Goal: Information Seeking & Learning: Learn about a topic

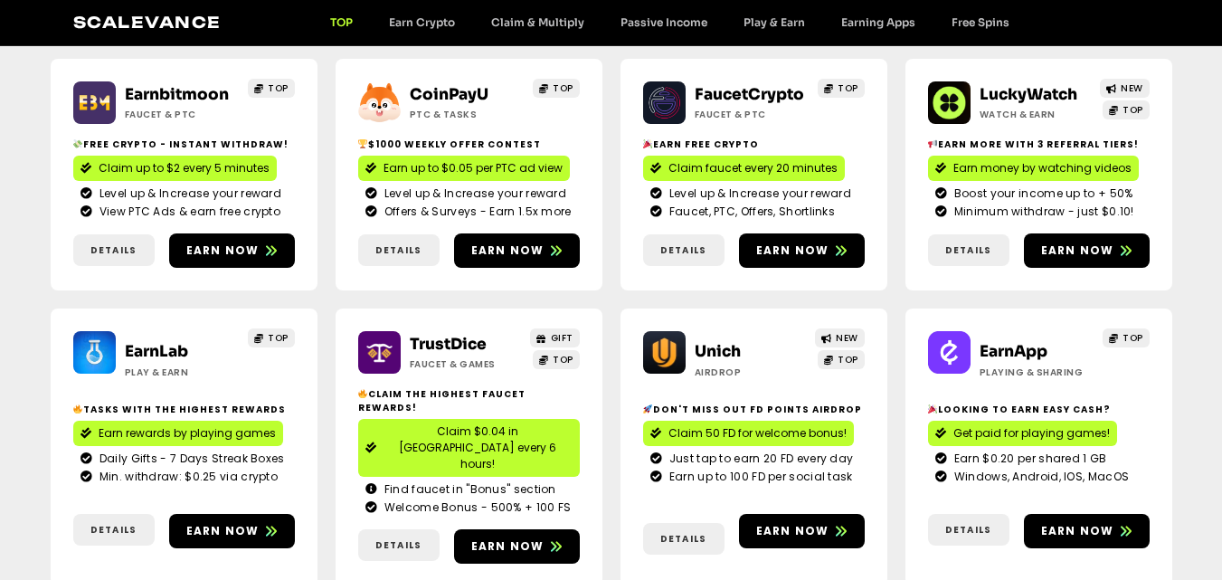
scroll to position [271, 0]
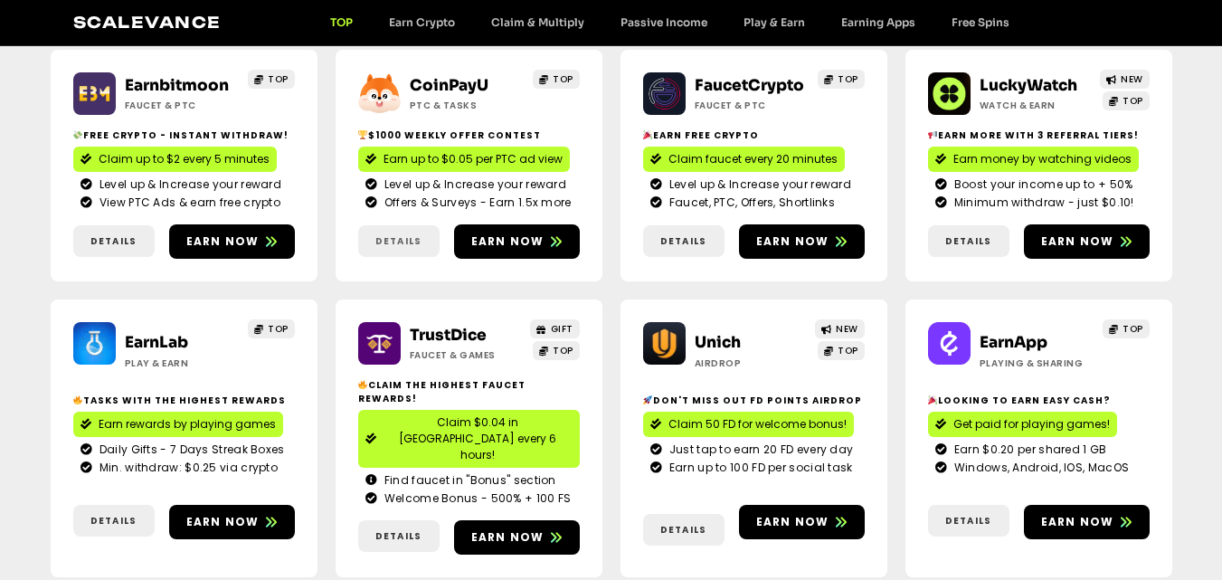
click at [384, 242] on span "Details" at bounding box center [398, 241] width 46 height 14
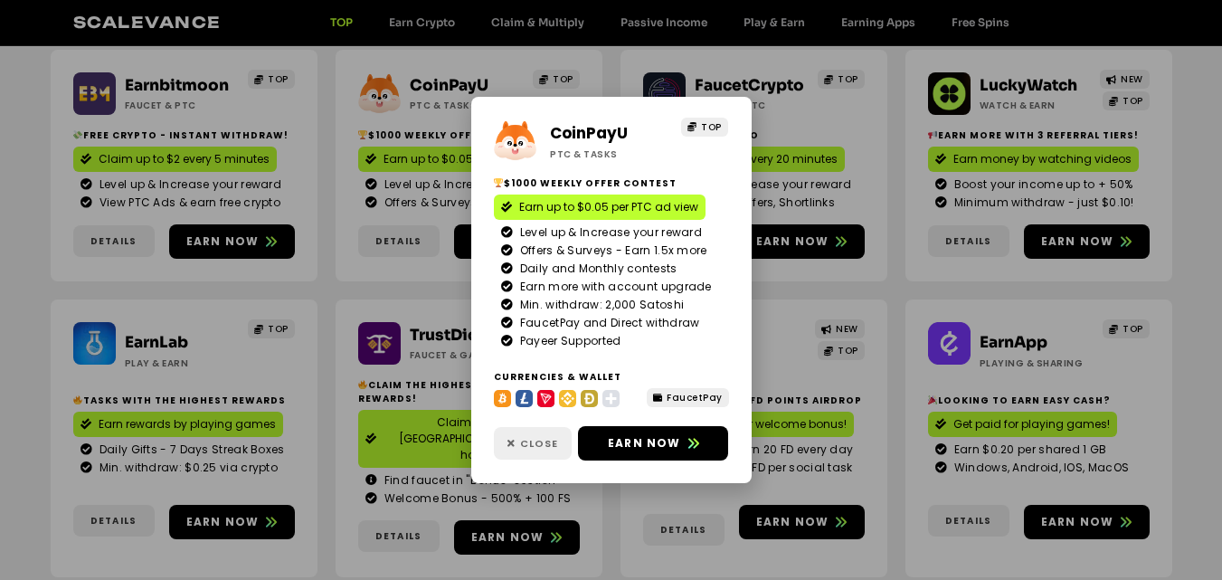
drag, startPoint x: 529, startPoint y: 432, endPoint x: 523, endPoint y: 425, distance: 9.6
click at [526, 430] on link "Close" at bounding box center [533, 443] width 78 height 33
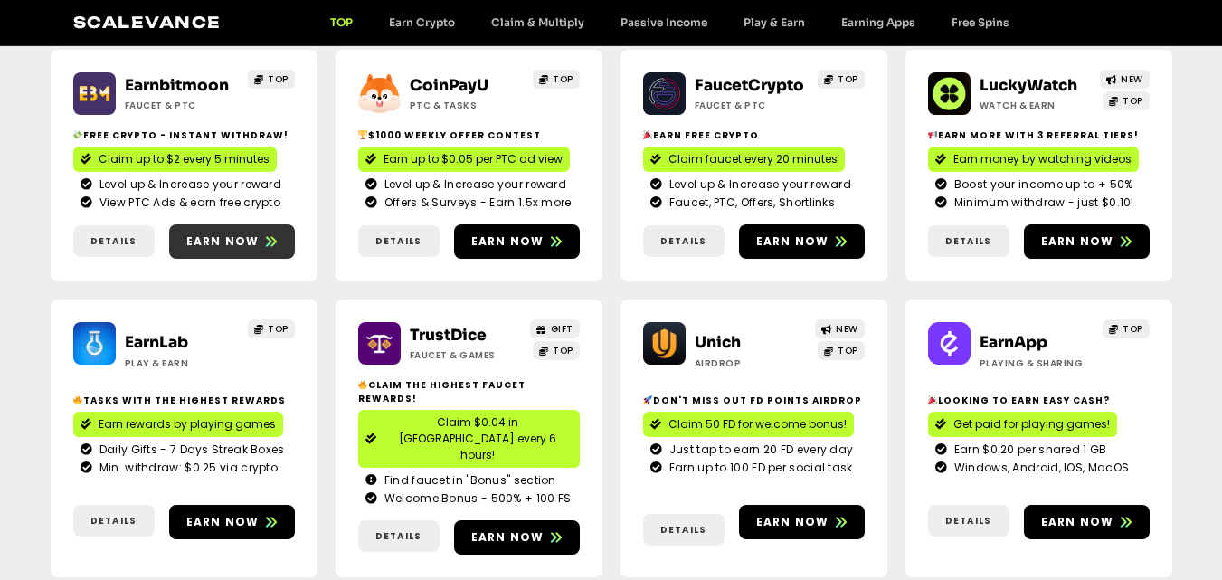
click at [268, 243] on icon at bounding box center [271, 241] width 11 height 10
click at [111, 234] on span "Details" at bounding box center [113, 241] width 46 height 14
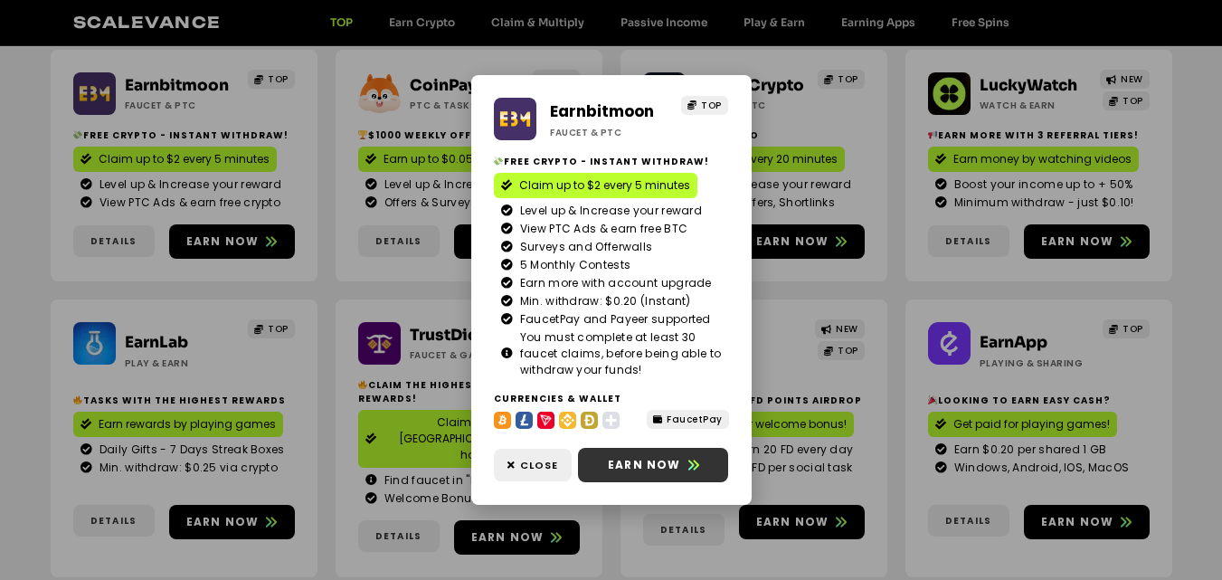
click at [622, 471] on span "Earn now" at bounding box center [644, 465] width 73 height 16
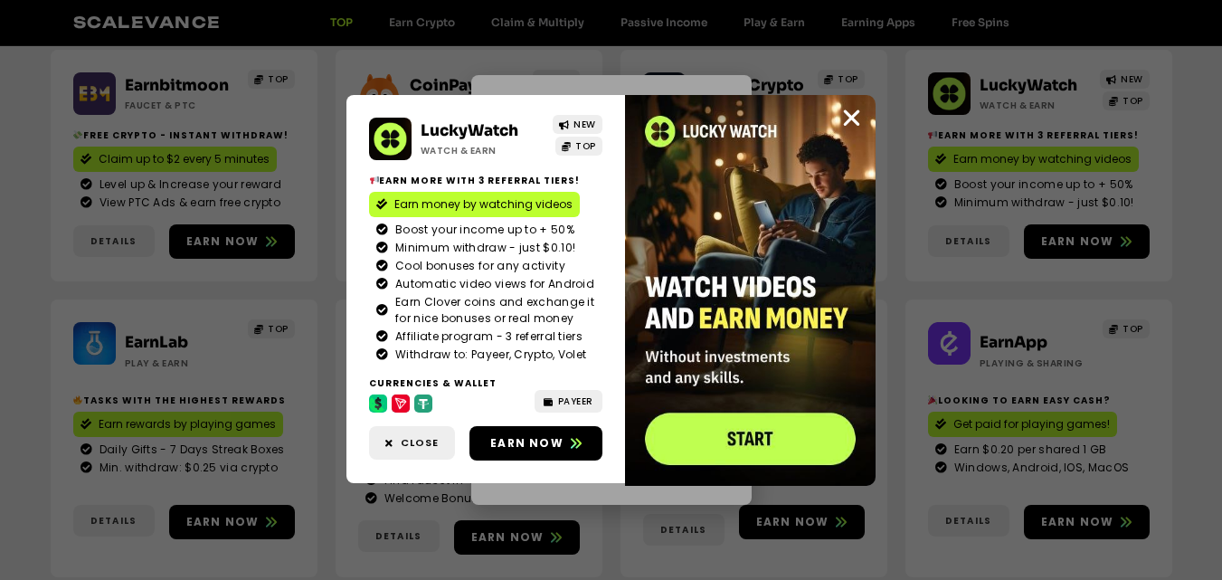
click at [375, 523] on div "LuckyWatch Watch & Earn NEW TOP Earn more with 3 referral Tiers! Earn money by …" at bounding box center [611, 290] width 1222 height 580
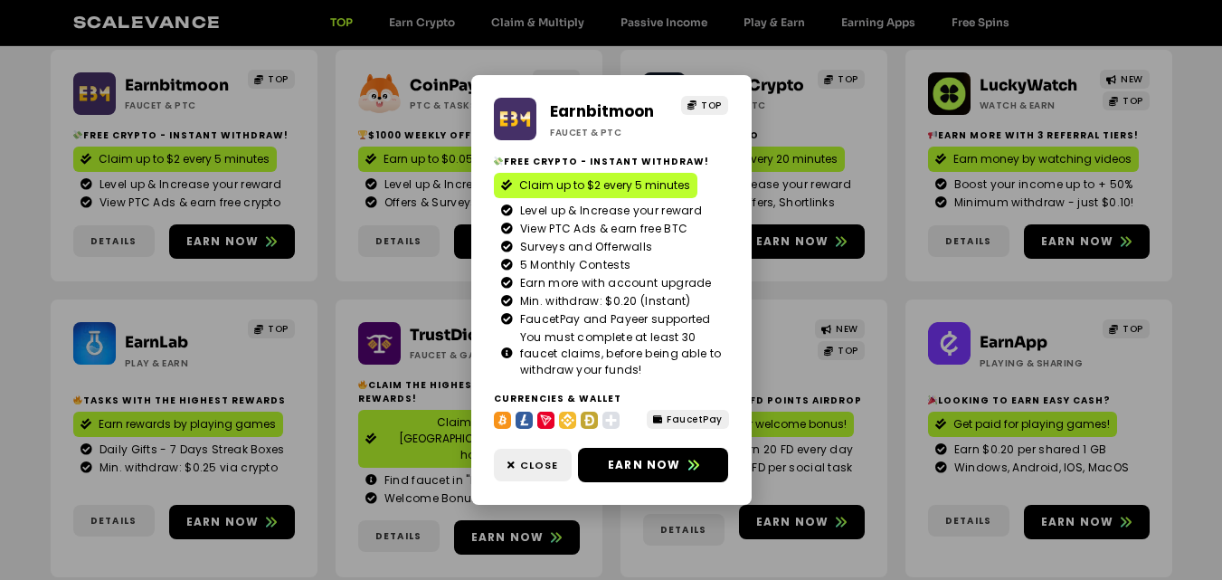
click at [317, 343] on div "Earnbitmoon Faucet & PTC TOP Free crypto - Instant withdraw! Claim up to $2 eve…" at bounding box center [611, 290] width 1222 height 580
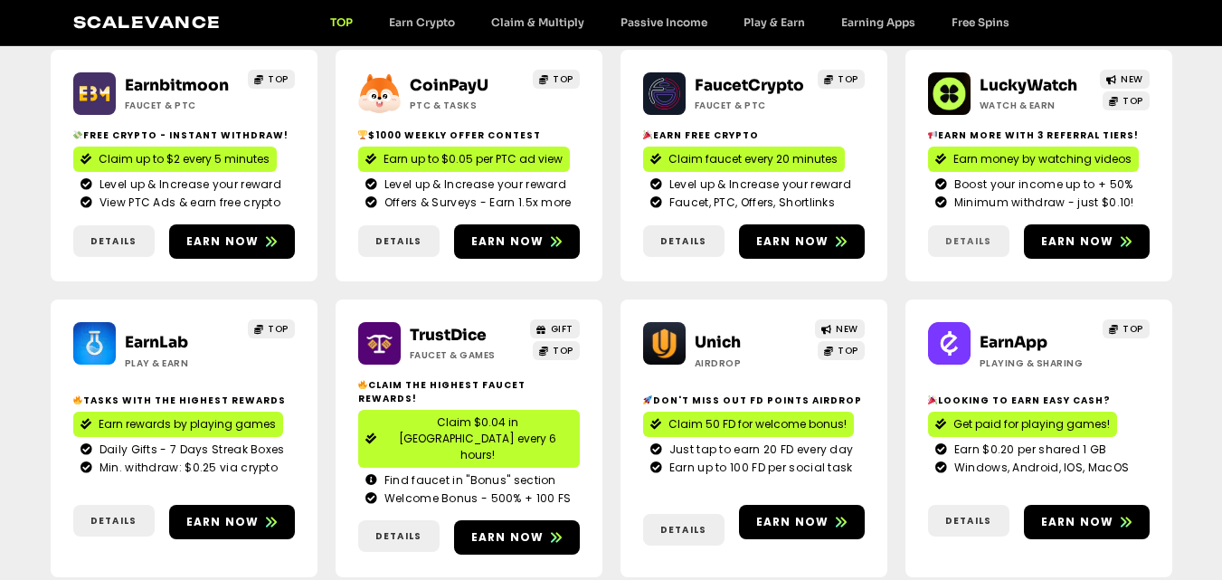
click at [955, 242] on span "Details" at bounding box center [968, 241] width 46 height 14
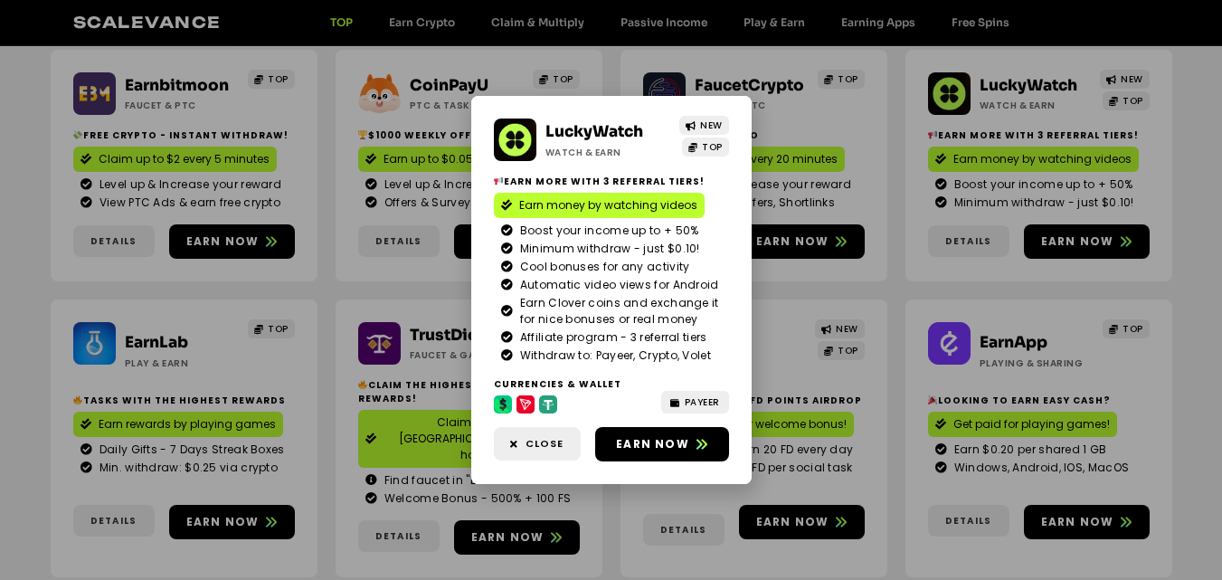
click at [956, 242] on div "LuckyWatch Watch & Earn NEW TOP Earn more with 3 referral Tiers! Earn money by …" at bounding box center [611, 290] width 1222 height 580
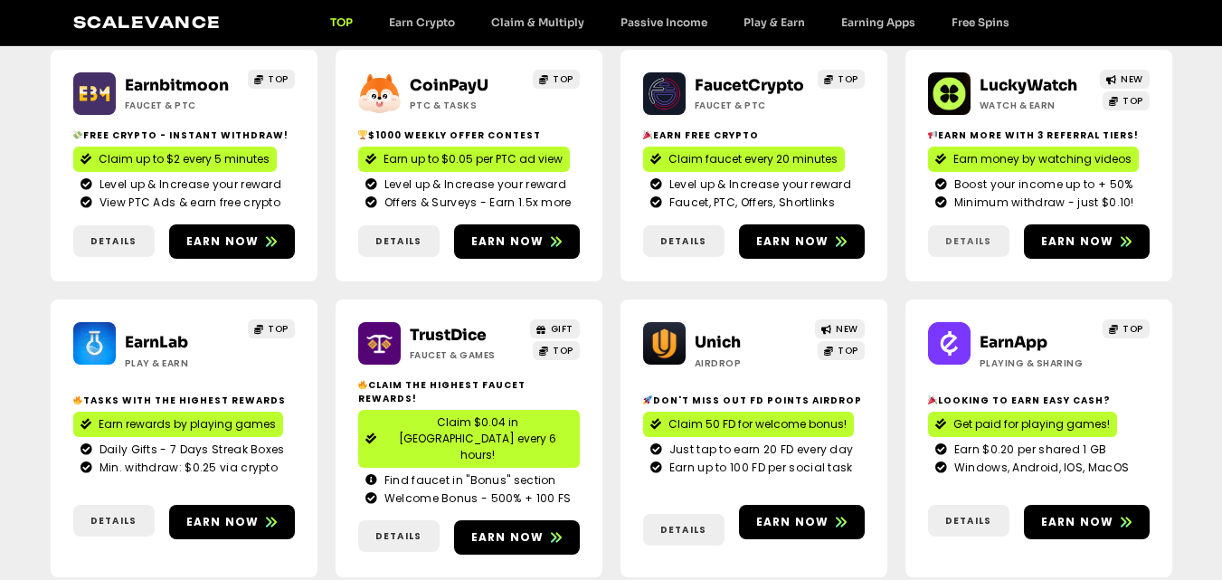
click at [956, 242] on span "Details" at bounding box center [968, 241] width 46 height 14
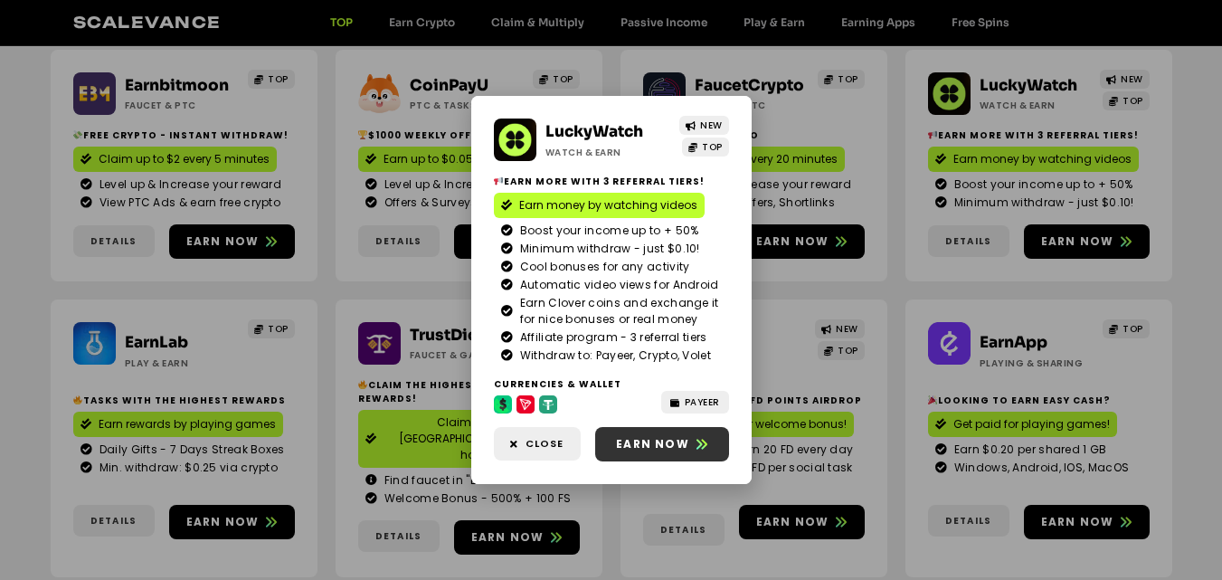
click at [658, 439] on span "Earn now" at bounding box center [652, 444] width 73 height 16
click at [828, 109] on div "LuckyWatch Watch & Earn NEW TOP Earn more with 3 referral Tiers! Earn money by …" at bounding box center [611, 290] width 1222 height 580
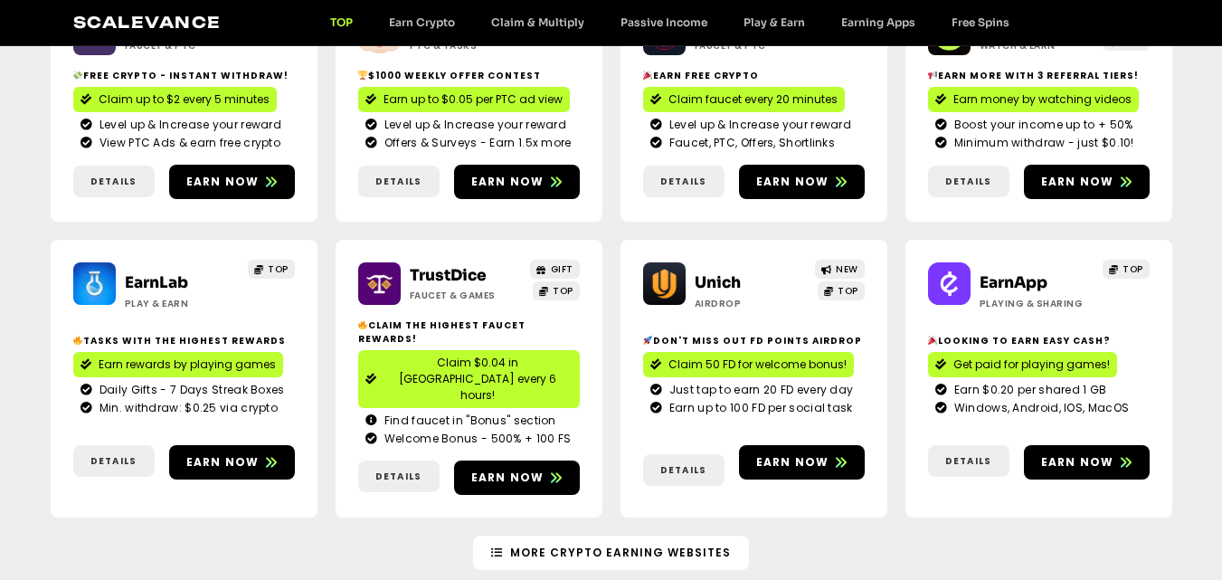
scroll to position [362, 0]
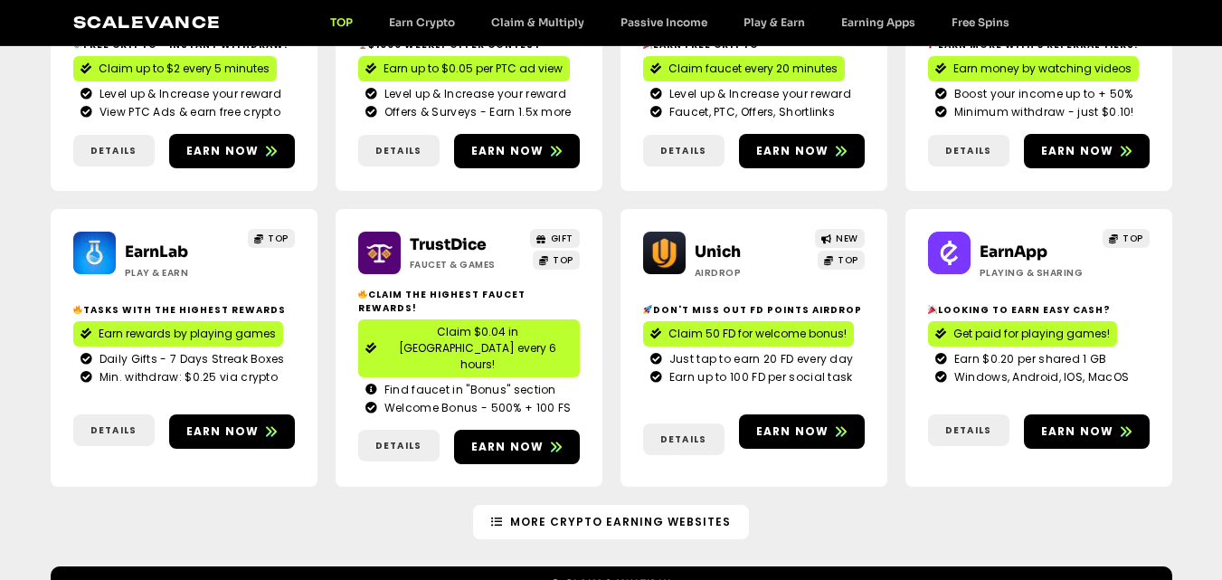
click at [164, 326] on span "Earn rewards by playing games" at bounding box center [187, 334] width 177 height 16
click at [108, 423] on span "Details" at bounding box center [113, 430] width 46 height 14
click at [110, 414] on link "Details" at bounding box center [113, 430] width 81 height 32
click at [118, 423] on span "Details" at bounding box center [113, 430] width 46 height 14
click at [202, 505] on div "More Crypto Earning Websites" at bounding box center [611, 522] width 1121 height 34
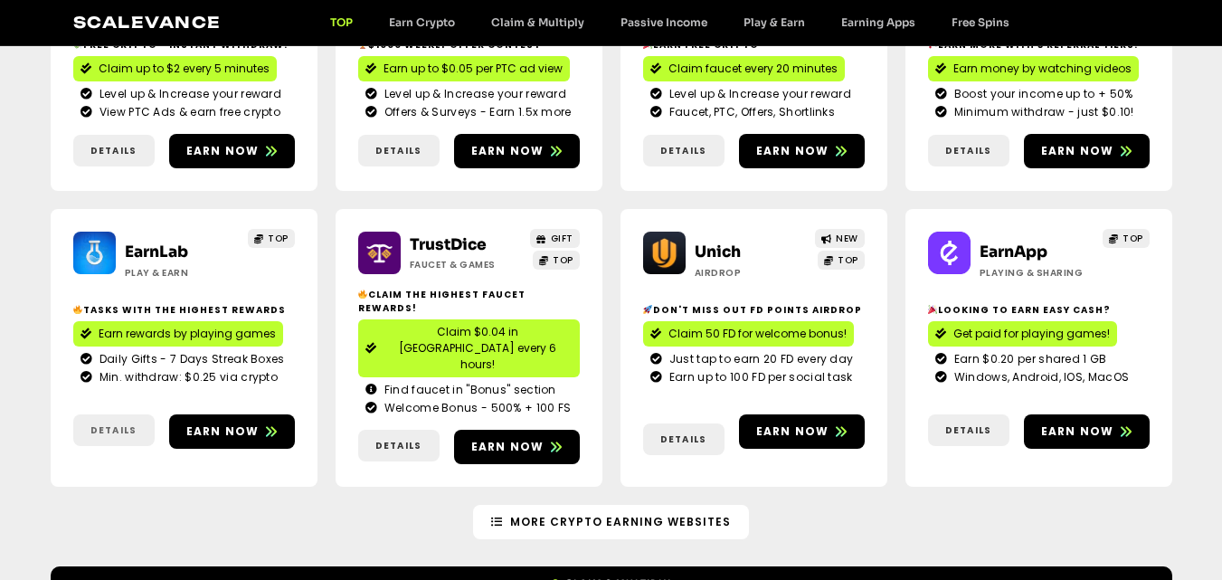
click at [94, 423] on span "Details" at bounding box center [113, 430] width 46 height 14
click at [391, 439] on span "Details" at bounding box center [398, 446] width 46 height 14
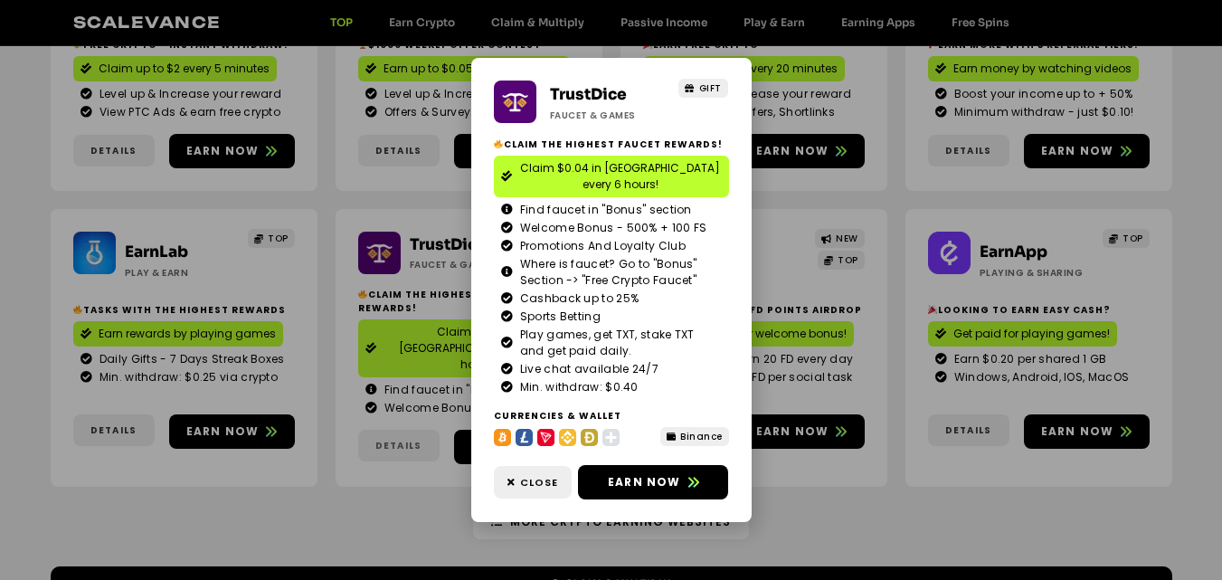
click at [391, 397] on div "TrustDice Faucet & Games GIFT Claim the highest faucet rewards! Claim $0.04 in …" at bounding box center [611, 290] width 1222 height 580
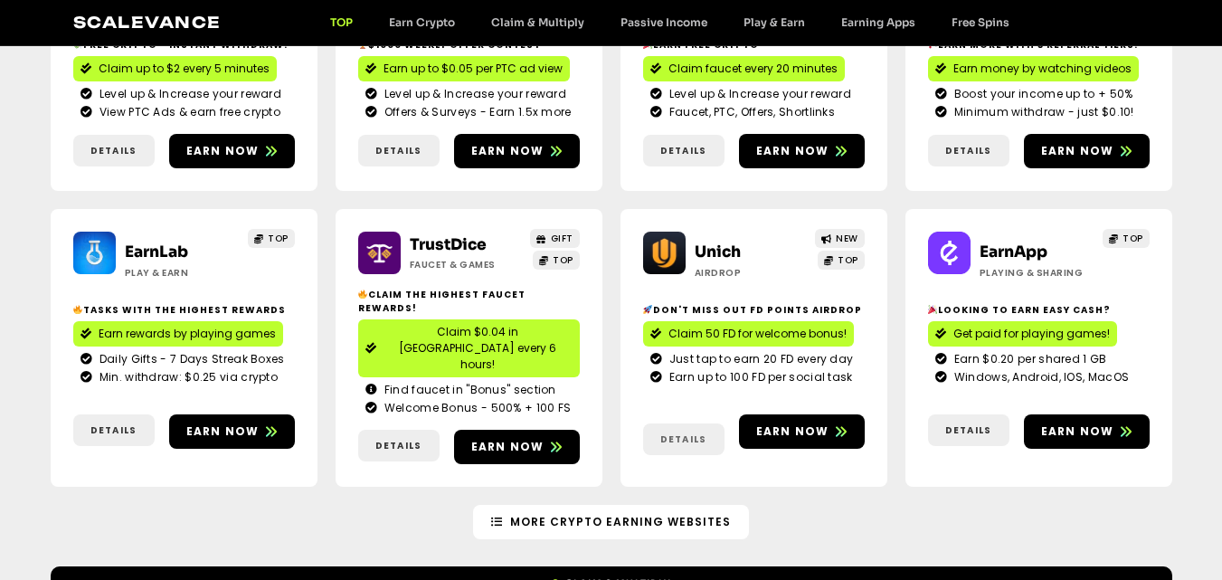
click at [681, 432] on span "Details" at bounding box center [683, 439] width 46 height 14
click at [958, 423] on span "Details" at bounding box center [968, 430] width 46 height 14
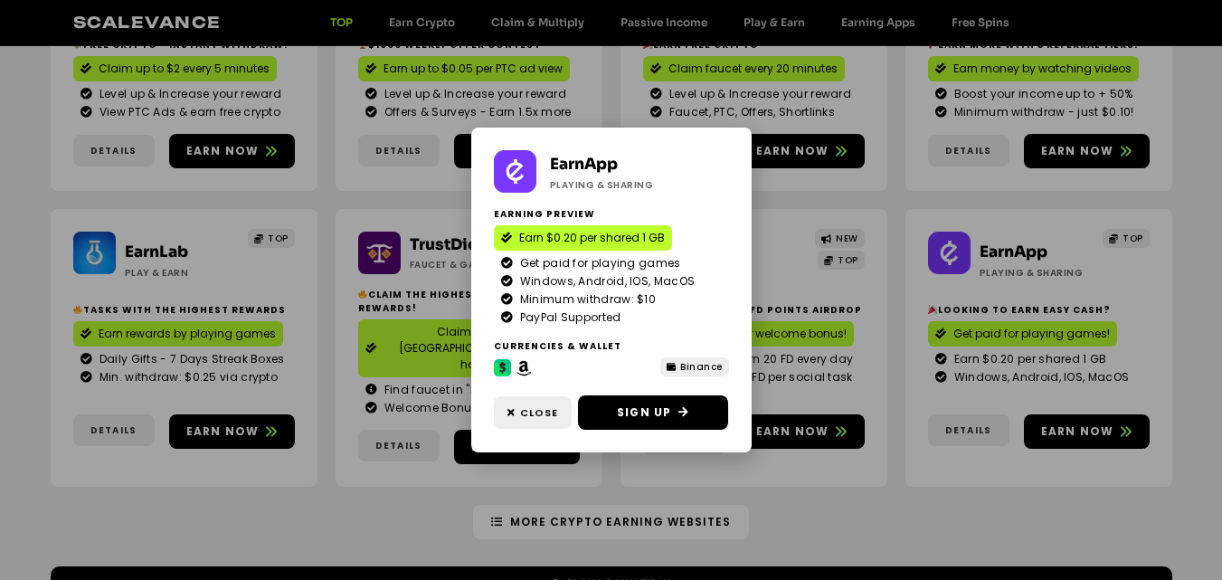
click at [955, 393] on div "EarnApp Playing & Sharing Earning preview Earn $0.20 per shared 1 GB Get paid f…" at bounding box center [611, 290] width 1222 height 580
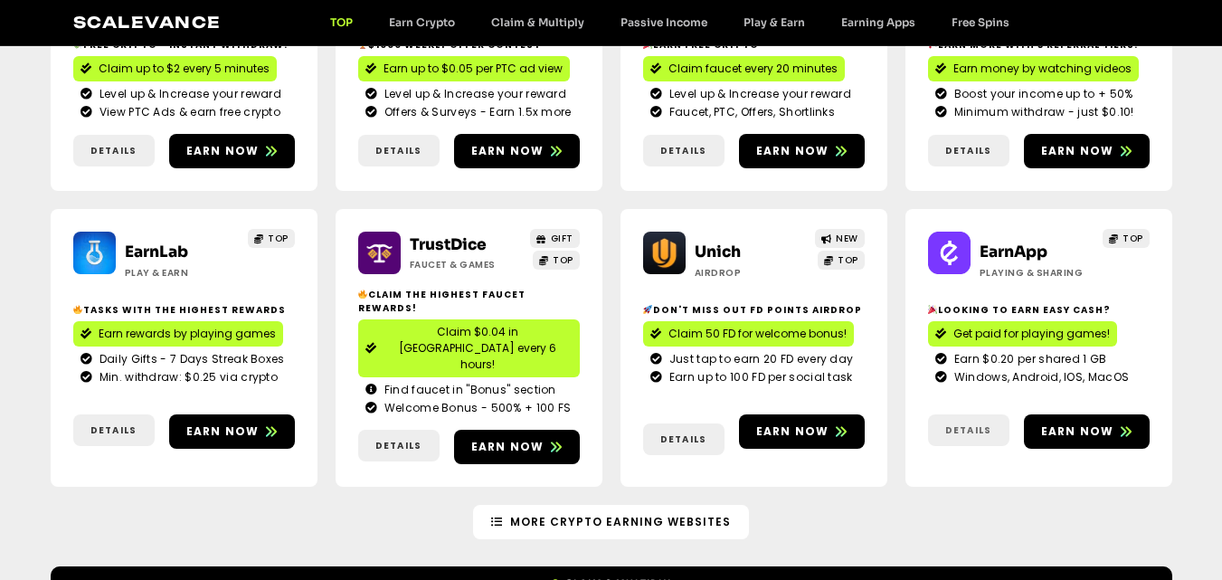
click at [955, 423] on span "Details" at bounding box center [968, 430] width 46 height 14
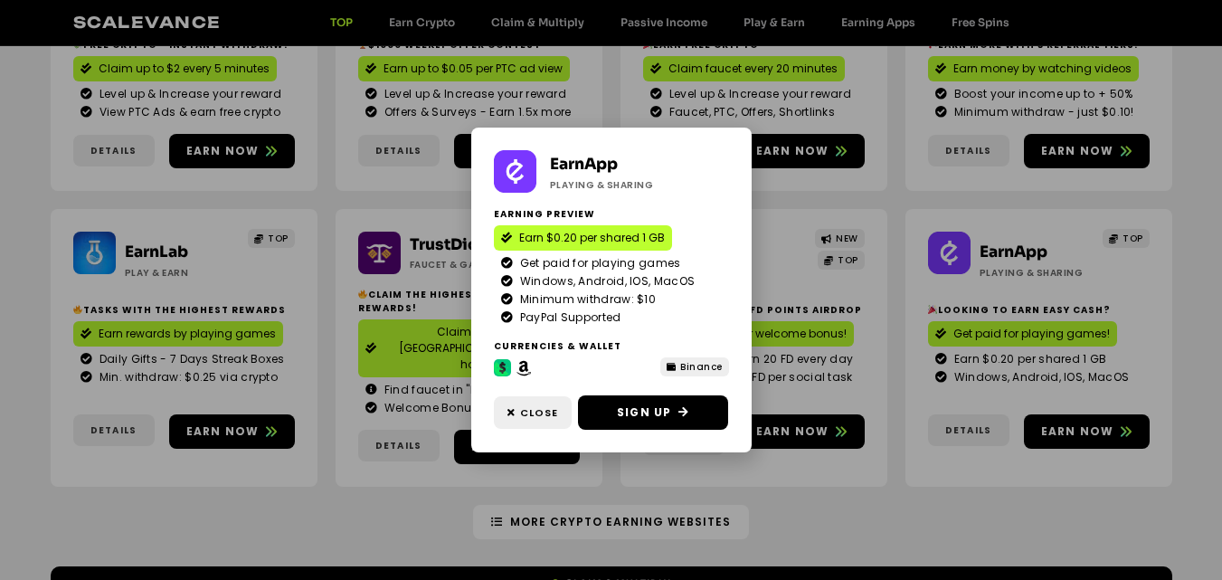
click at [955, 393] on div "EarnApp Playing & Sharing Earning preview Earn $0.20 per shared 1 GB Get paid f…" at bounding box center [611, 290] width 1222 height 580
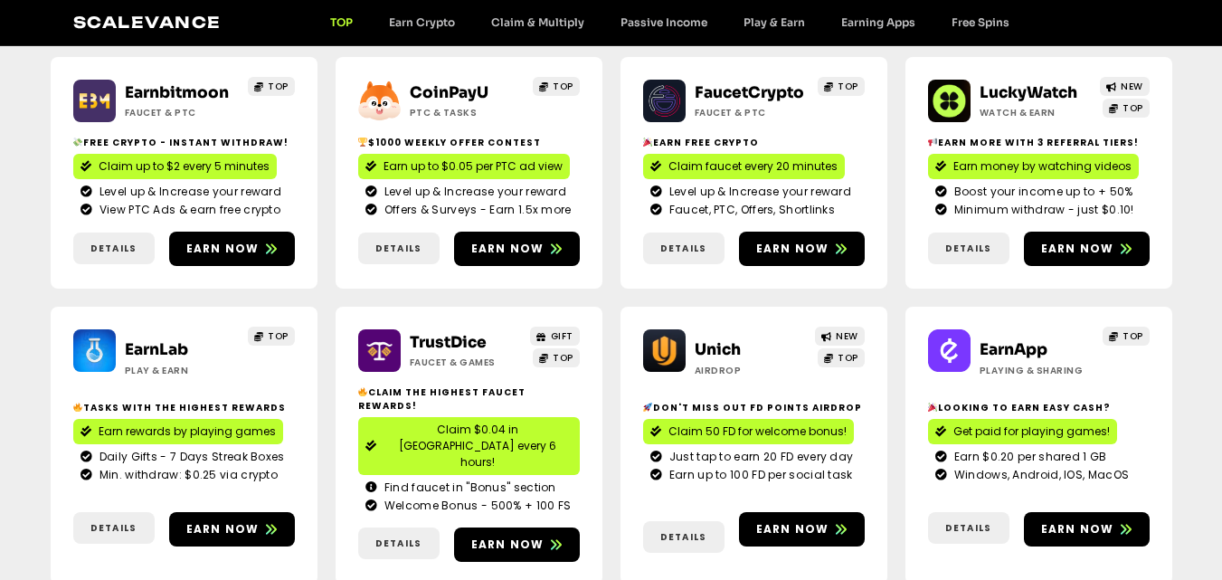
scroll to position [271, 0]
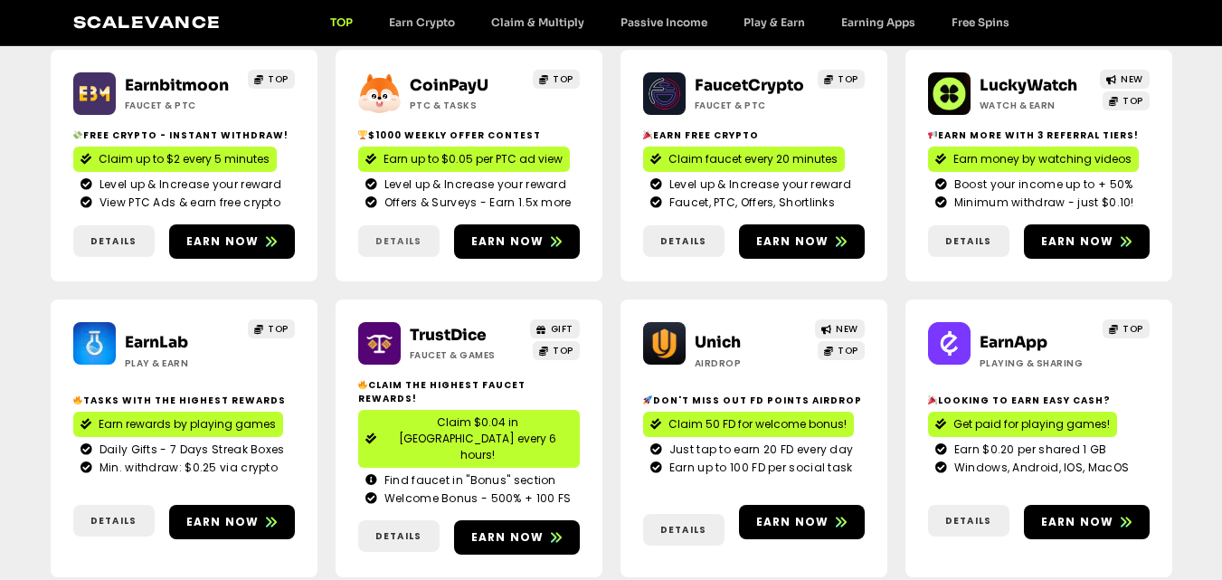
click at [374, 234] on span "Details" at bounding box center [398, 241] width 81 height 14
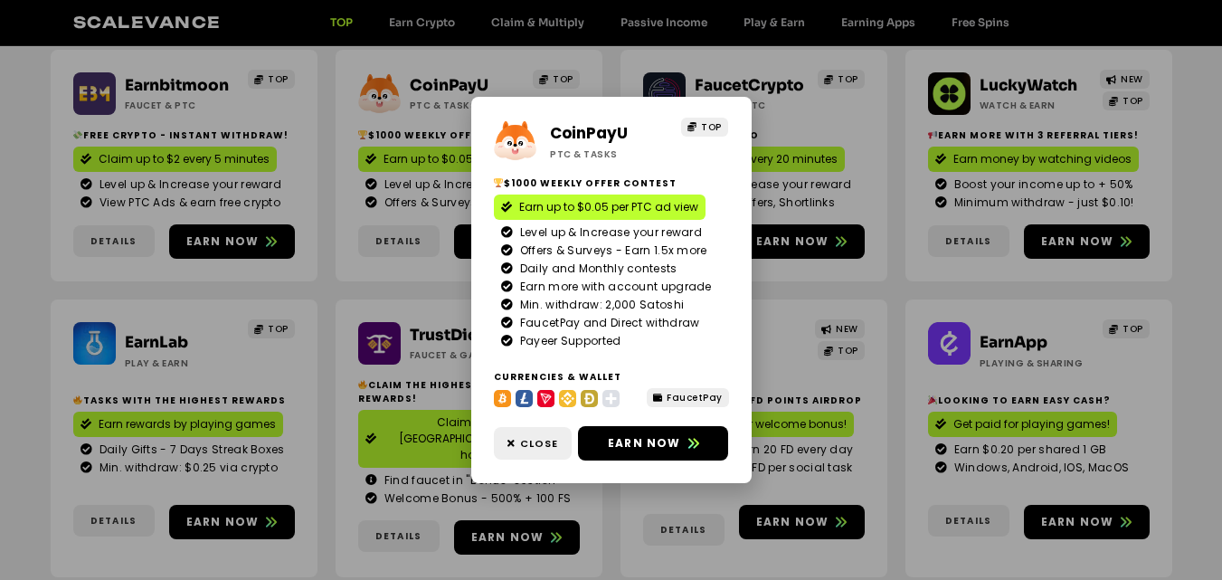
click at [663, 265] on span "Daily and Monthly contests" at bounding box center [596, 268] width 162 height 16
click at [525, 438] on span "Close" at bounding box center [539, 443] width 38 height 15
